Goal: Task Accomplishment & Management: Use online tool/utility

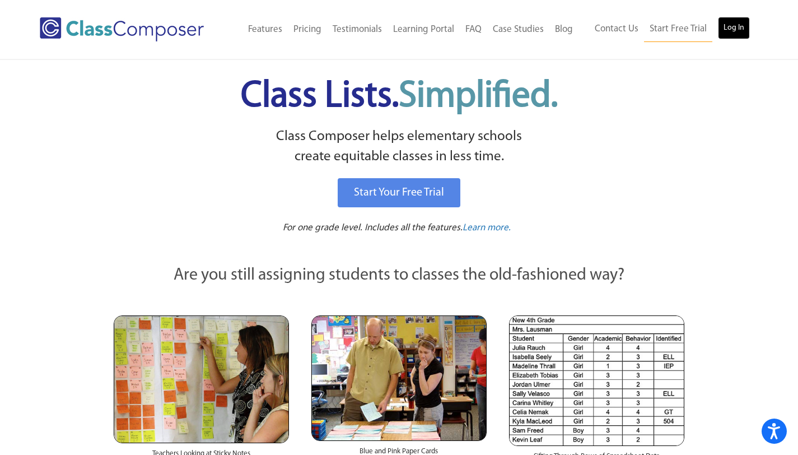
click at [740, 30] on link "Log In" at bounding box center [734, 28] width 32 height 22
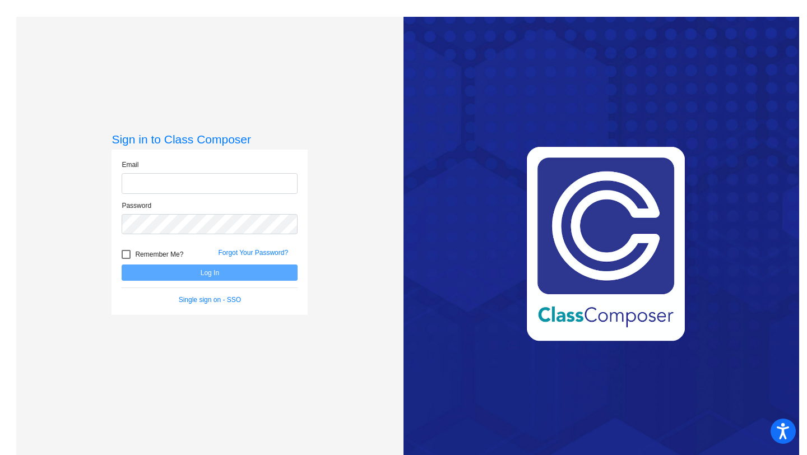
type input "[EMAIL_ADDRESS][DOMAIN_NAME]"
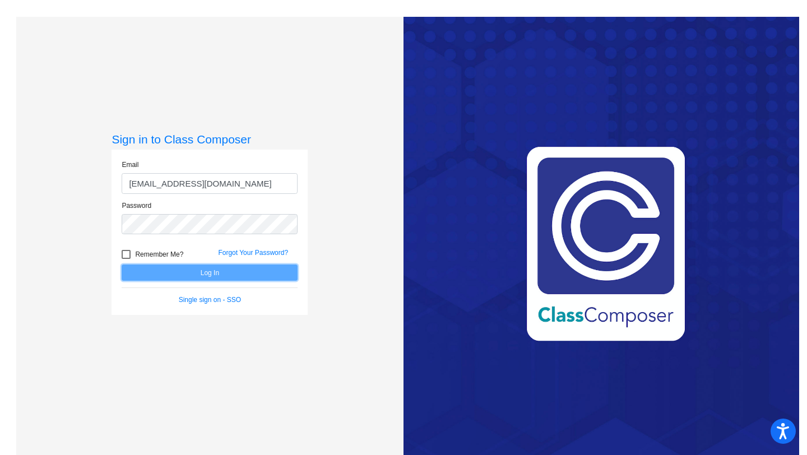
click at [188, 275] on button "Log In" at bounding box center [210, 272] width 176 height 16
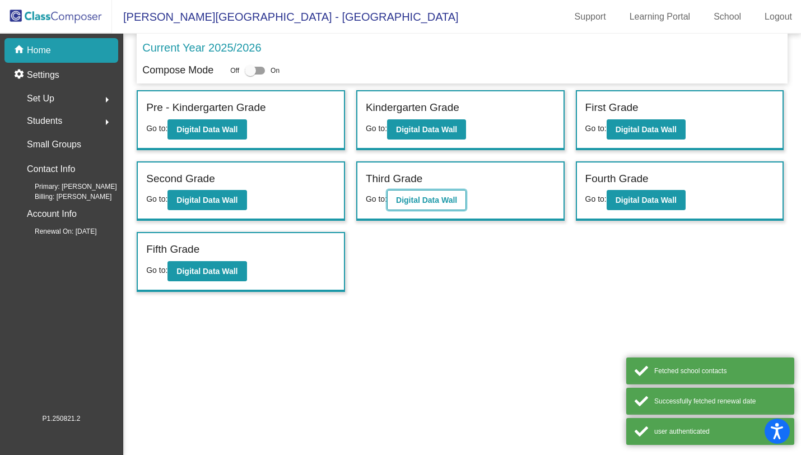
click at [425, 200] on b "Digital Data Wall" at bounding box center [426, 200] width 61 height 9
